Goal: Information Seeking & Learning: Learn about a topic

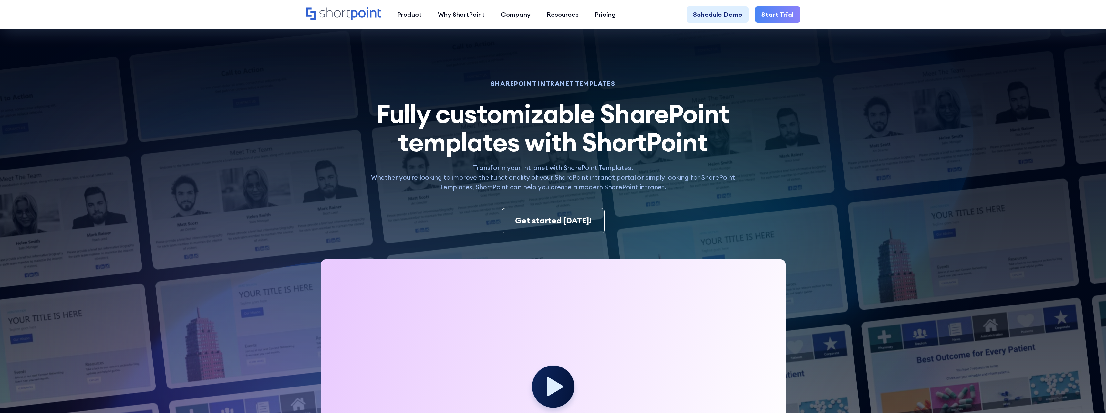
scroll to position [97, 0]
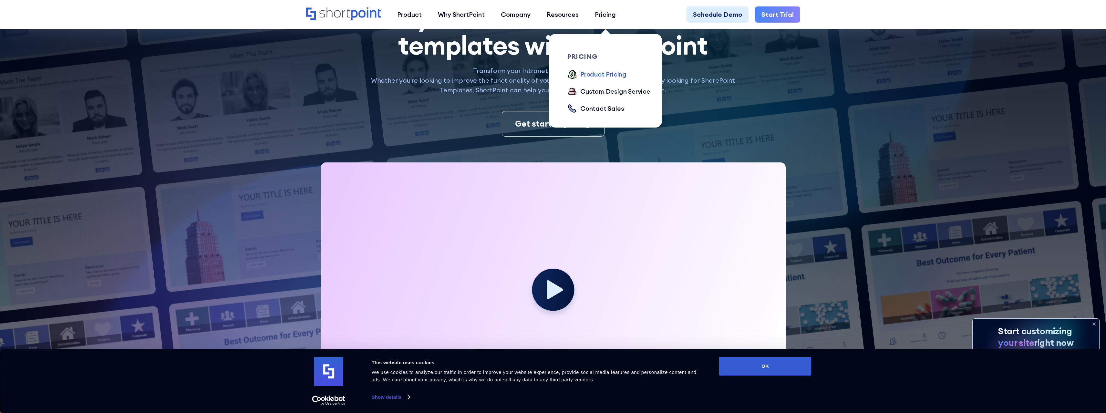
click at [588, 74] on div "Product Pricing" at bounding box center [603, 74] width 46 height 10
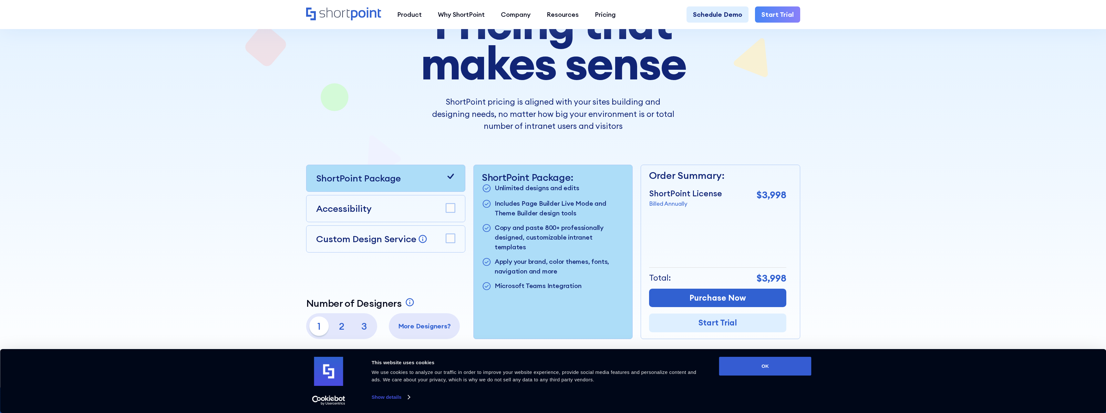
scroll to position [161, 0]
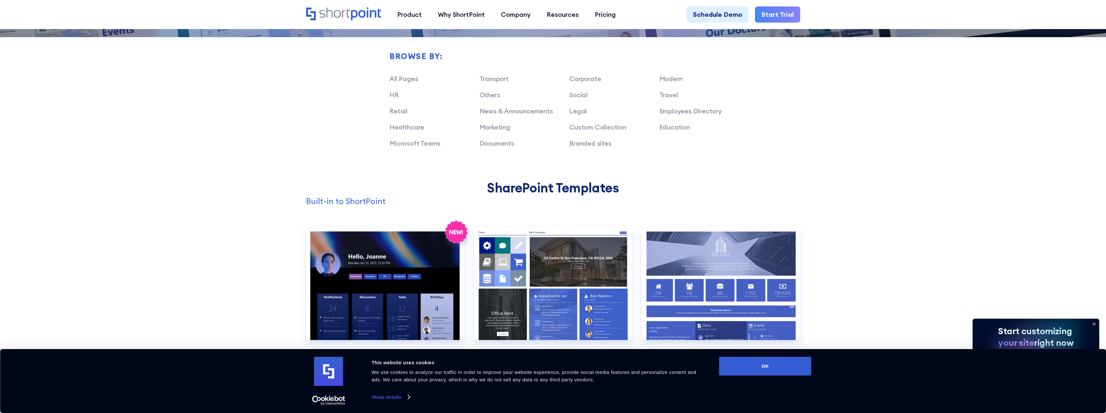
scroll to position [613, 0]
